Goal: Task Accomplishment & Management: Manage account settings

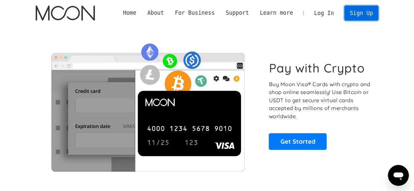
click at [364, 13] on link "Sign Up" at bounding box center [361, 13] width 34 height 15
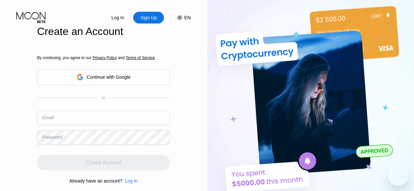
drag, startPoint x: 0, startPoint y: 0, endPoint x: 0, endPoint y: 75, distance: 74.9
click at [0, 75] on div "Log In Sign Up EN Language English Save Create an Account By continuing, you ag…" at bounding box center [103, 98] width 207 height 196
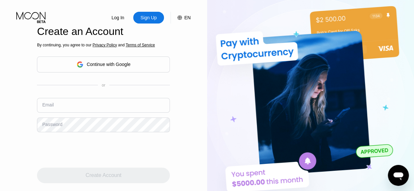
click at [108, 62] on div "Continue with Google" at bounding box center [104, 65] width 54 height 10
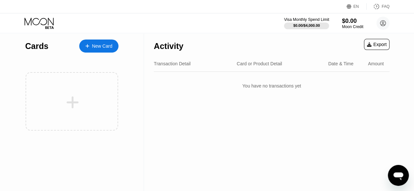
click at [314, 24] on div "$0.00 / $4,000.00" at bounding box center [306, 26] width 26 height 4
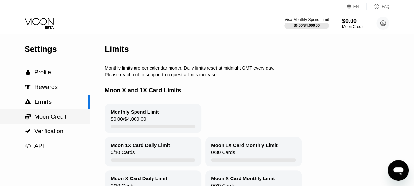
click at [48, 117] on span "Moon Credit" at bounding box center [50, 117] width 32 height 7
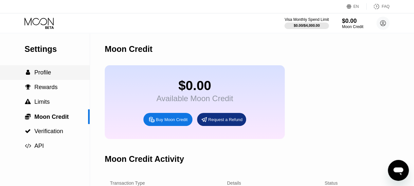
click at [52, 76] on div " Profile" at bounding box center [45, 72] width 90 height 7
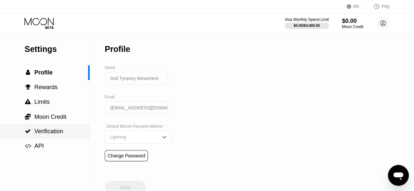
click at [51, 134] on span "Verification" at bounding box center [48, 131] width 29 height 7
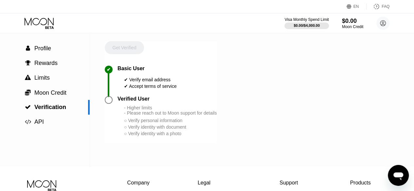
scroll to position [33, 0]
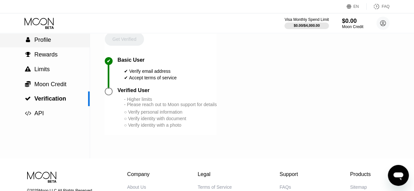
click at [48, 42] on span "Profile" at bounding box center [42, 40] width 17 height 7
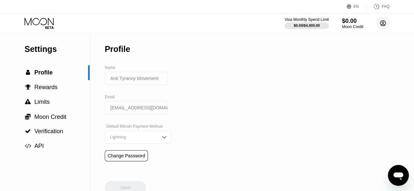
click at [382, 22] on circle at bounding box center [382, 23] width 13 height 13
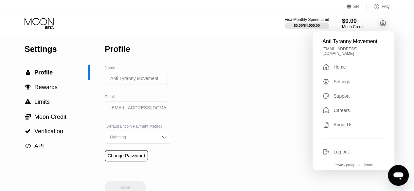
click at [338, 79] on div "Settings" at bounding box center [341, 81] width 17 height 5
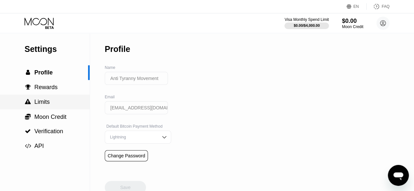
click at [51, 99] on div " Limits" at bounding box center [45, 102] width 90 height 15
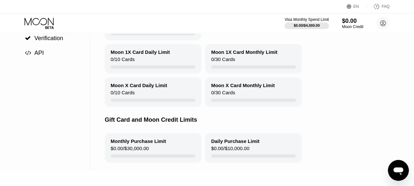
scroll to position [27, 0]
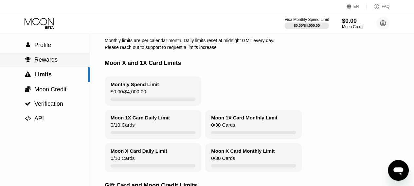
click at [59, 61] on div " Rewards" at bounding box center [45, 60] width 90 height 7
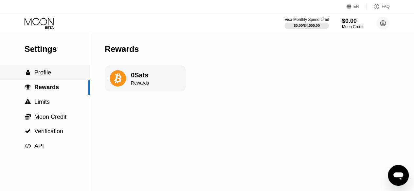
click at [56, 73] on div " Profile" at bounding box center [45, 72] width 90 height 7
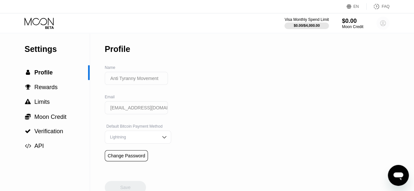
click at [378, 23] on circle at bounding box center [382, 23] width 13 height 13
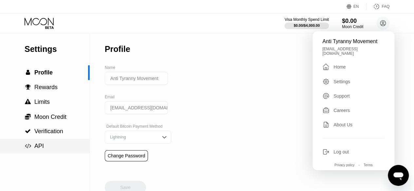
click at [42, 148] on span "API" at bounding box center [38, 146] width 9 height 7
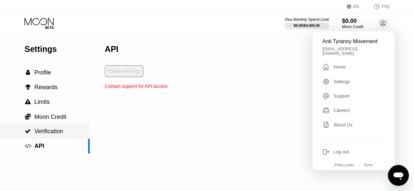
click at [48, 138] on div " Verification" at bounding box center [45, 131] width 90 height 15
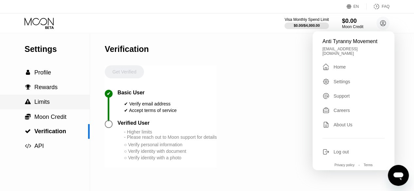
click at [57, 109] on div " Limits" at bounding box center [45, 102] width 90 height 15
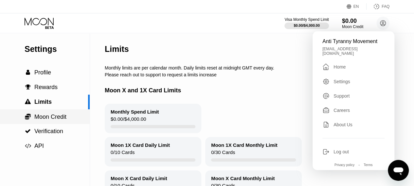
click at [52, 120] on span "Moon Credit" at bounding box center [50, 117] width 32 height 7
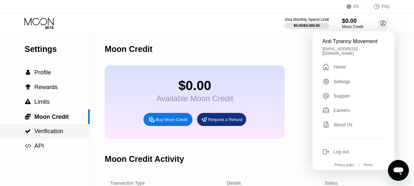
click at [52, 132] on span "Verification" at bounding box center [48, 131] width 29 height 7
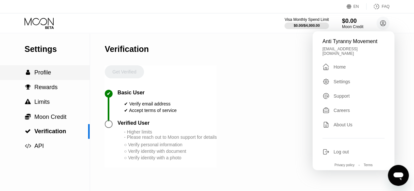
click at [42, 71] on span "Profile" at bounding box center [42, 72] width 17 height 7
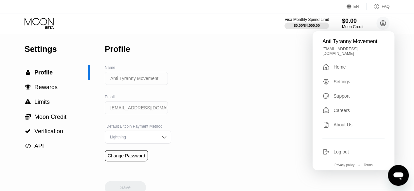
click at [131, 79] on input "Anti Tyranny Movement" at bounding box center [136, 78] width 63 height 13
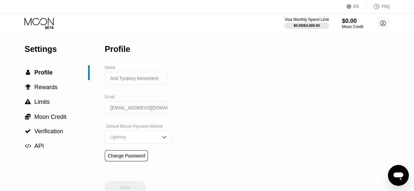
click at [131, 79] on input "Anti Tyranny Movement" at bounding box center [136, 78] width 63 height 13
click at [41, 52] on div "Settings" at bounding box center [57, 48] width 65 height 9
click at [382, 25] on circle at bounding box center [382, 23] width 13 height 13
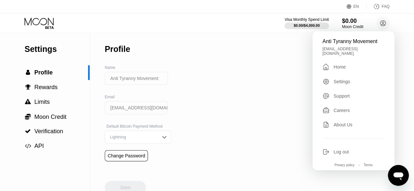
click at [350, 59] on div "Anti Tyranny Movement luxdeamanecer@gmail.com  Home Settings Support Careers A…" at bounding box center [353, 100] width 82 height 139
click at [347, 63] on div " Home" at bounding box center [353, 67] width 62 height 8
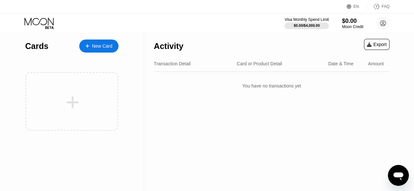
click at [384, 45] on div "Export" at bounding box center [376, 44] width 20 height 5
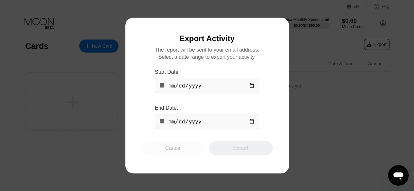
click at [176, 148] on div "Cancel" at bounding box center [173, 148] width 16 height 7
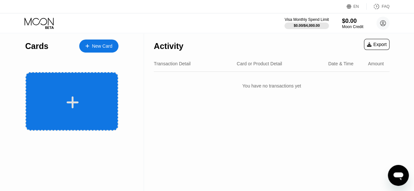
click at [101, 105] on div at bounding box center [72, 102] width 81 height 15
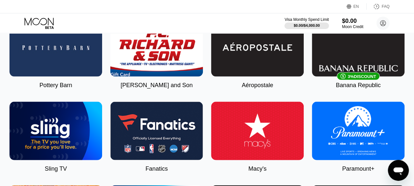
scroll to position [621, 0]
